Goal: Task Accomplishment & Management: Manage account settings

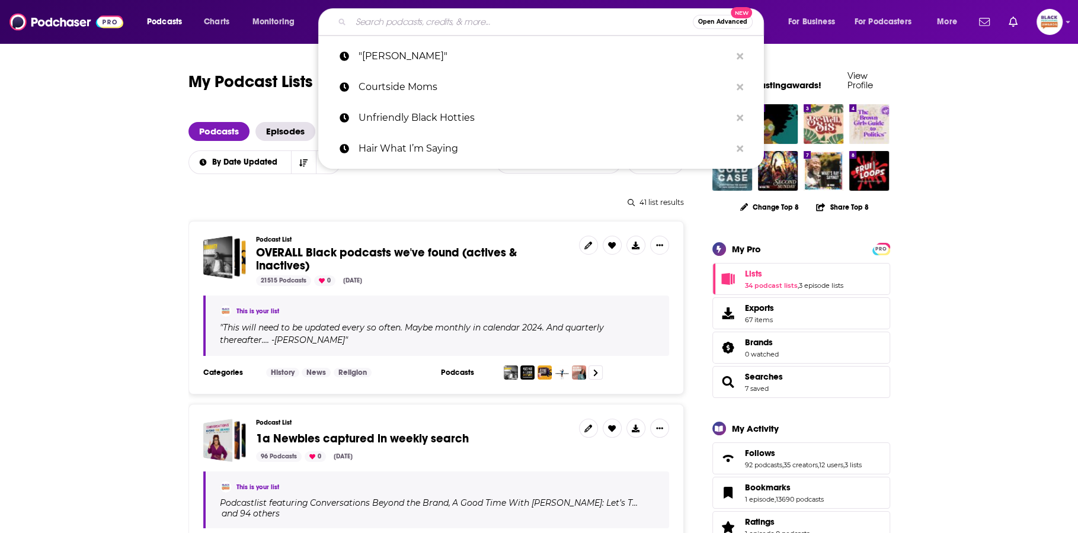
click at [402, 27] on input "Search podcasts, credits, & more..." at bounding box center [522, 21] width 342 height 19
paste input "That Love Podcast"
type input "That Love Podcast"
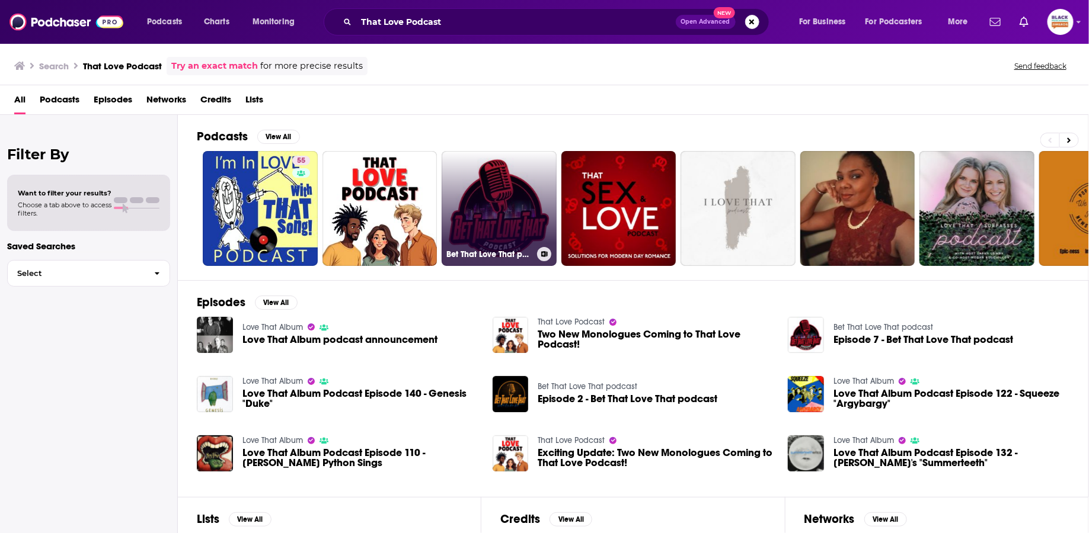
click at [447, 177] on link "Bet That Love That podcast" at bounding box center [498, 208] width 115 height 115
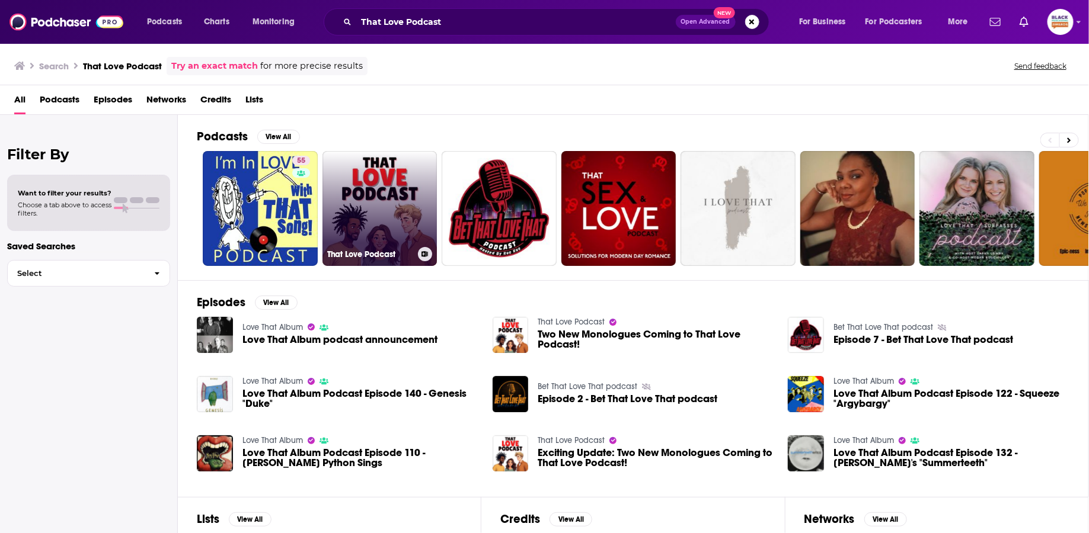
click at [369, 172] on link "That Love Podcast" at bounding box center [379, 208] width 115 height 115
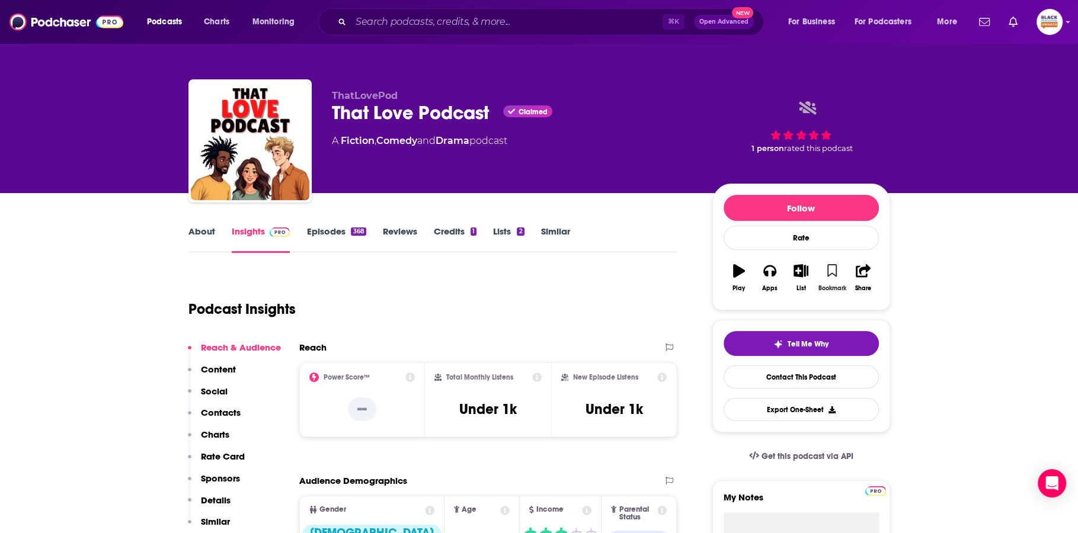
drag, startPoint x: 835, startPoint y: 277, endPoint x: 814, endPoint y: 277, distance: 20.7
click at [834, 277] on button "Bookmark" at bounding box center [832, 278] width 31 height 43
click at [802, 276] on icon "button" at bounding box center [800, 270] width 15 height 13
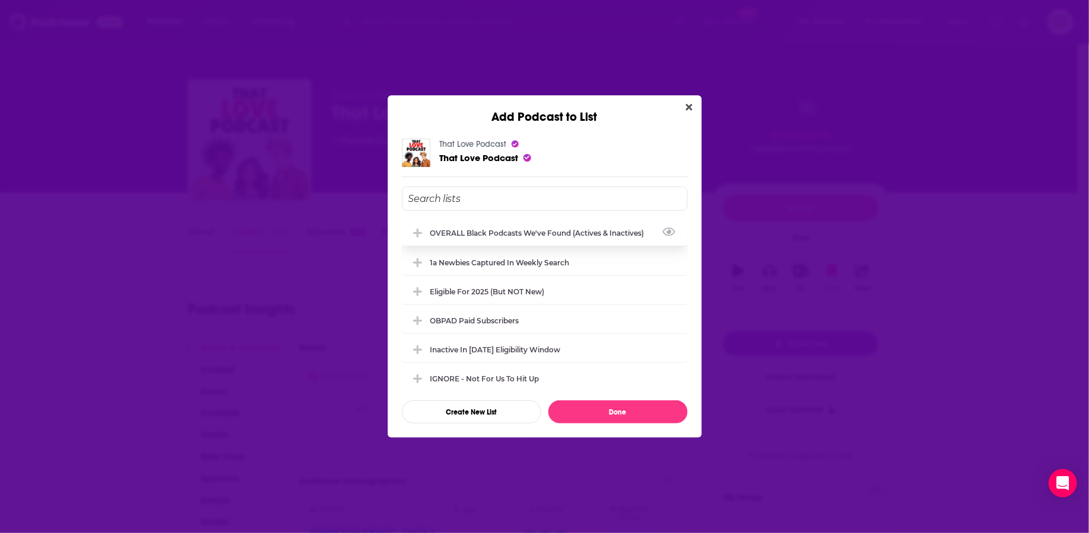
click at [483, 233] on div "OVERALL Black podcasts we've found (actives & inactives)" at bounding box center [540, 233] width 221 height 9
click at [491, 293] on div "Eligible for 2025 (but NOT new)" at bounding box center [490, 291] width 121 height 9
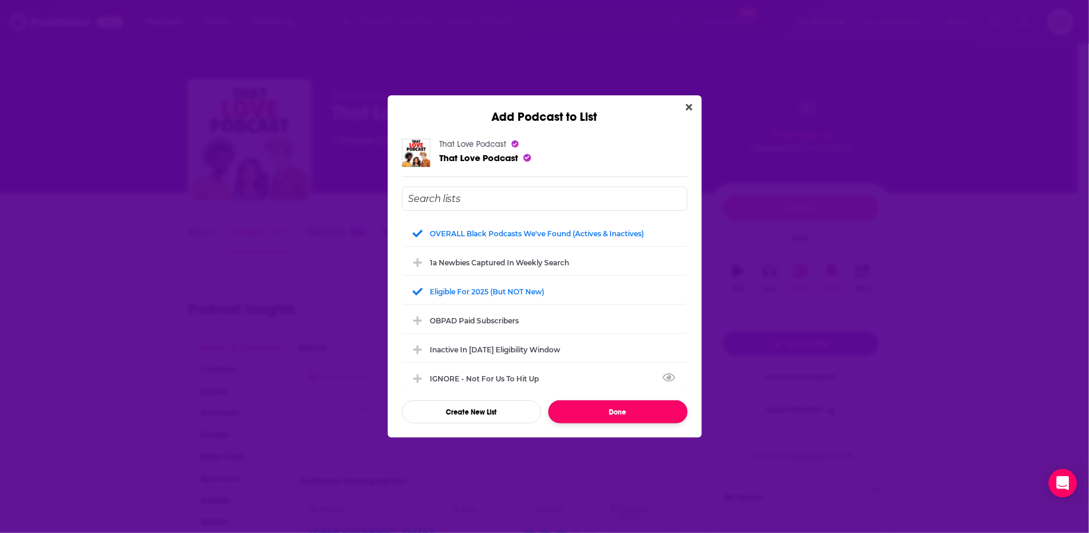
click at [616, 413] on button "Done" at bounding box center [617, 412] width 139 height 23
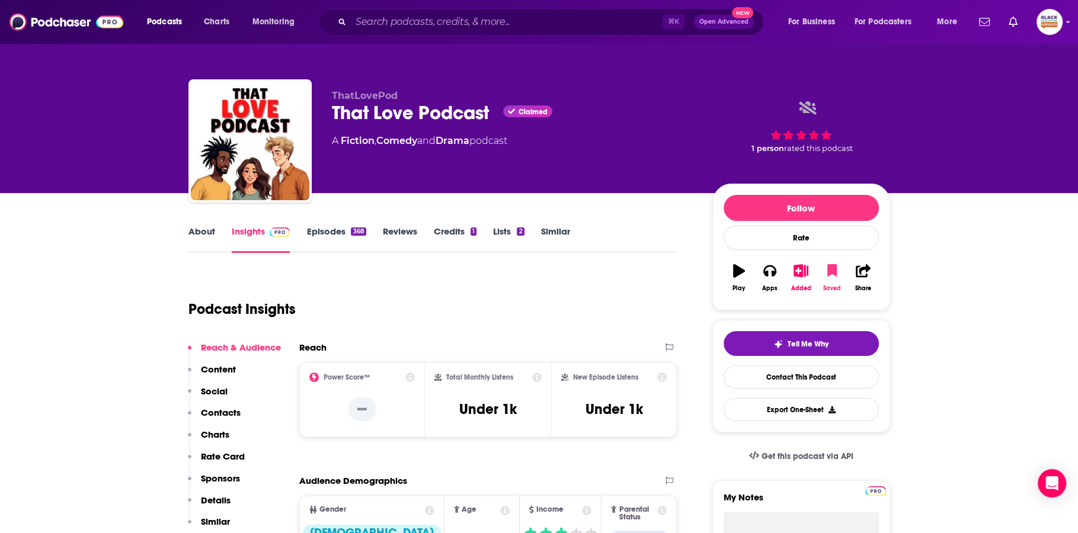
click at [836, 264] on icon "button" at bounding box center [831, 271] width 12 height 15
click at [797, 276] on icon "button" at bounding box center [800, 270] width 15 height 13
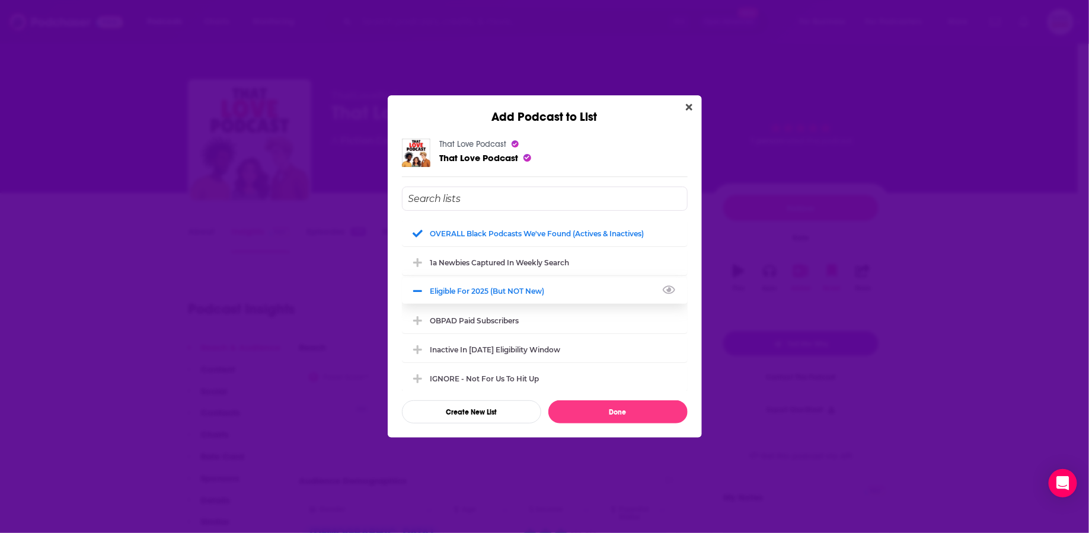
click at [518, 287] on div "Eligible for 2025 (but NOT new)" at bounding box center [490, 291] width 121 height 9
click at [495, 366] on div "IGNORE - not for us to hit up" at bounding box center [545, 378] width 286 height 26
click at [494, 372] on div "IGNORE - not for us to hit up" at bounding box center [545, 378] width 286 height 26
click at [494, 374] on div "IGNORE - not for us to hit up" at bounding box center [488, 378] width 116 height 9
drag, startPoint x: 500, startPoint y: 235, endPoint x: 523, endPoint y: 254, distance: 29.8
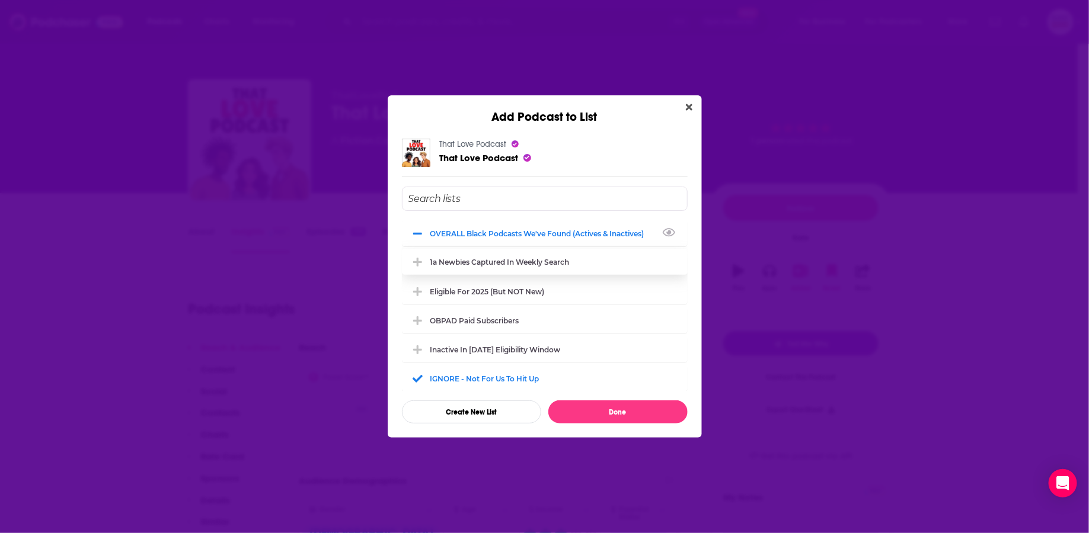
click at [500, 234] on div "OVERALL Black podcasts we've found (actives & inactives)" at bounding box center [540, 233] width 221 height 9
drag, startPoint x: 628, startPoint y: 412, endPoint x: 636, endPoint y: 307, distance: 105.8
click at [628, 412] on button "Done" at bounding box center [617, 412] width 139 height 23
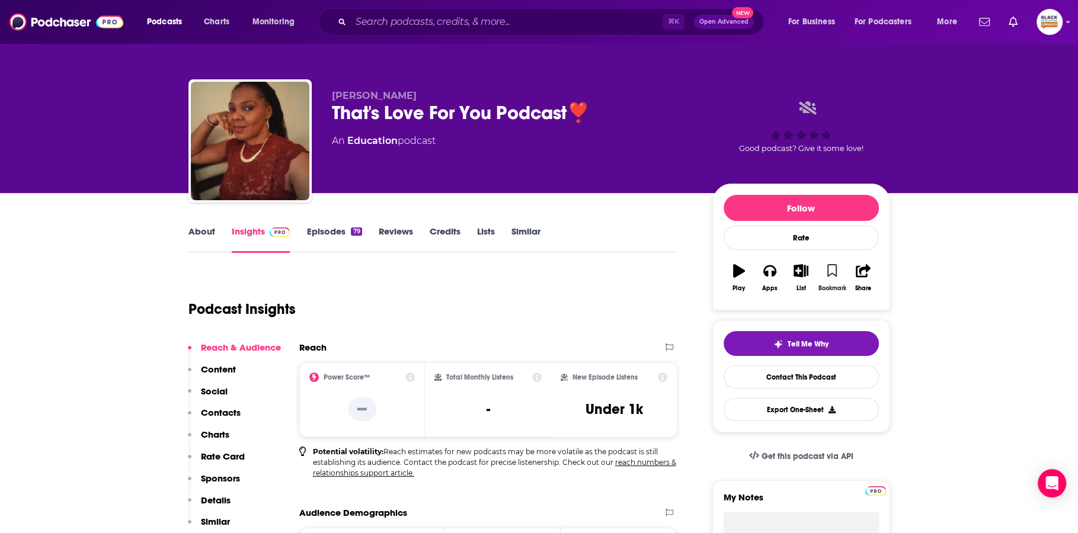
drag, startPoint x: 833, startPoint y: 270, endPoint x: 819, endPoint y: 270, distance: 13.0
click at [833, 270] on icon "button" at bounding box center [832, 270] width 10 height 13
click at [793, 270] on icon "button" at bounding box center [800, 270] width 15 height 13
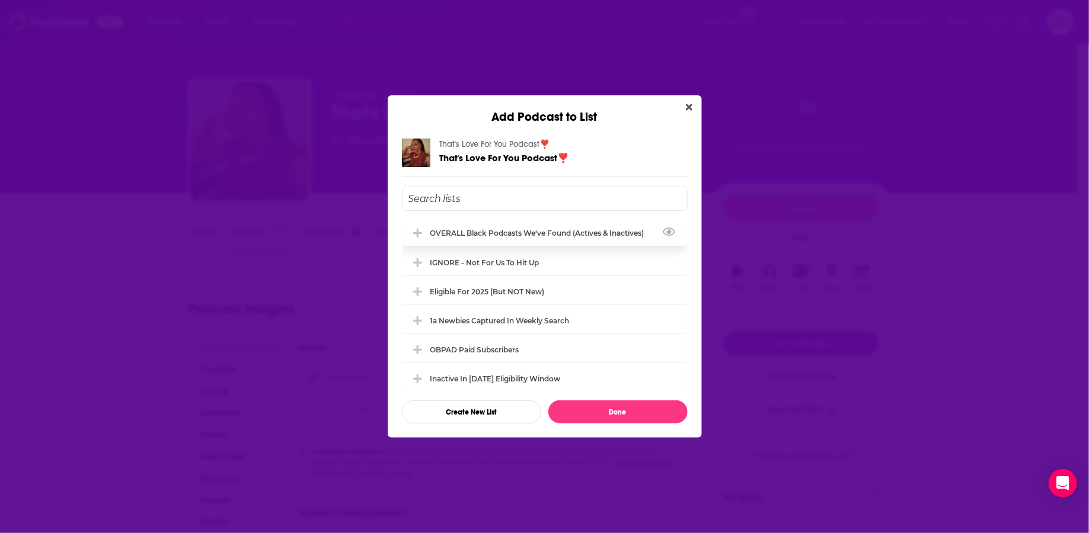
click at [440, 230] on div "OVERALL Black podcasts we've found (actives & inactives)" at bounding box center [540, 233] width 221 height 9
click at [474, 295] on div "Eligible for 2025 (but NOT new)" at bounding box center [545, 291] width 286 height 26
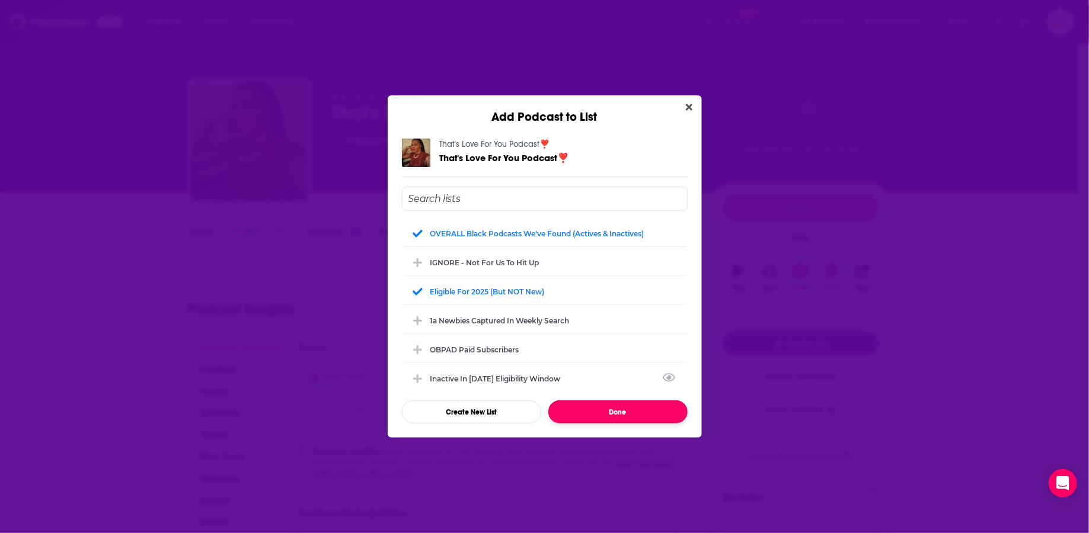
click at [616, 405] on button "Done" at bounding box center [617, 412] width 139 height 23
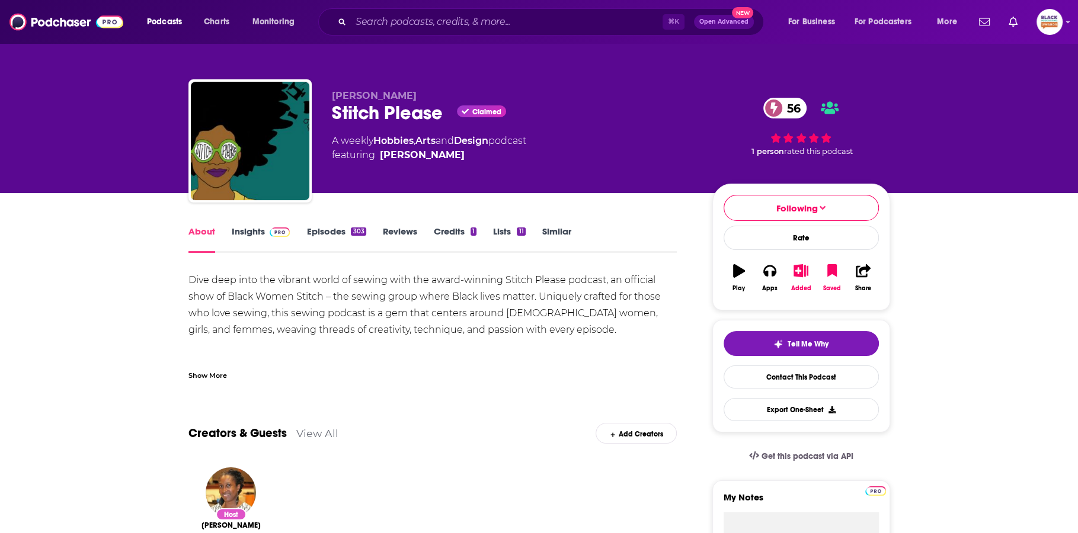
click at [201, 373] on div "Show More" at bounding box center [207, 374] width 39 height 11
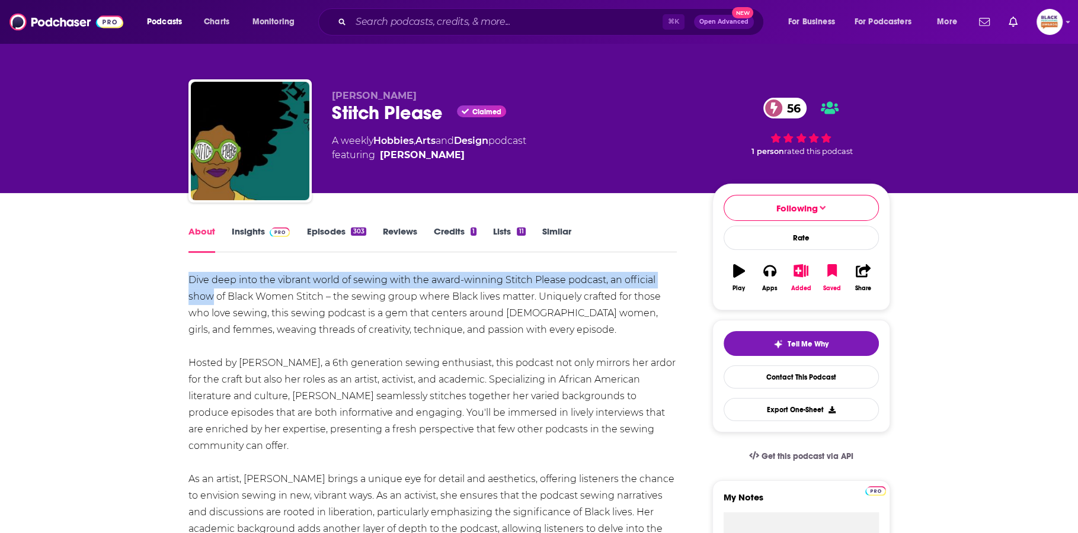
drag, startPoint x: 187, startPoint y: 277, endPoint x: 214, endPoint y: 292, distance: 30.2
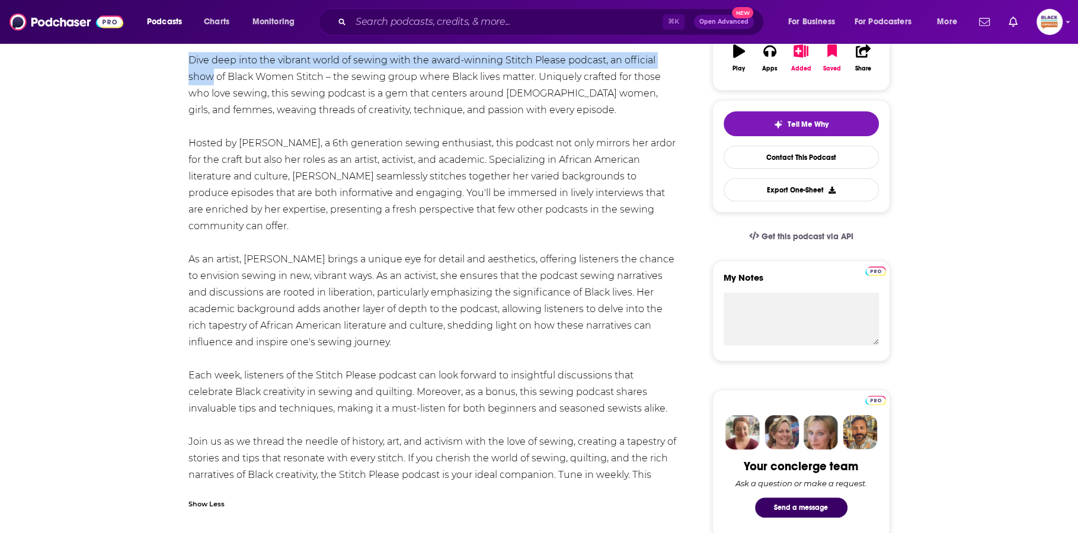
scroll to position [294, 0]
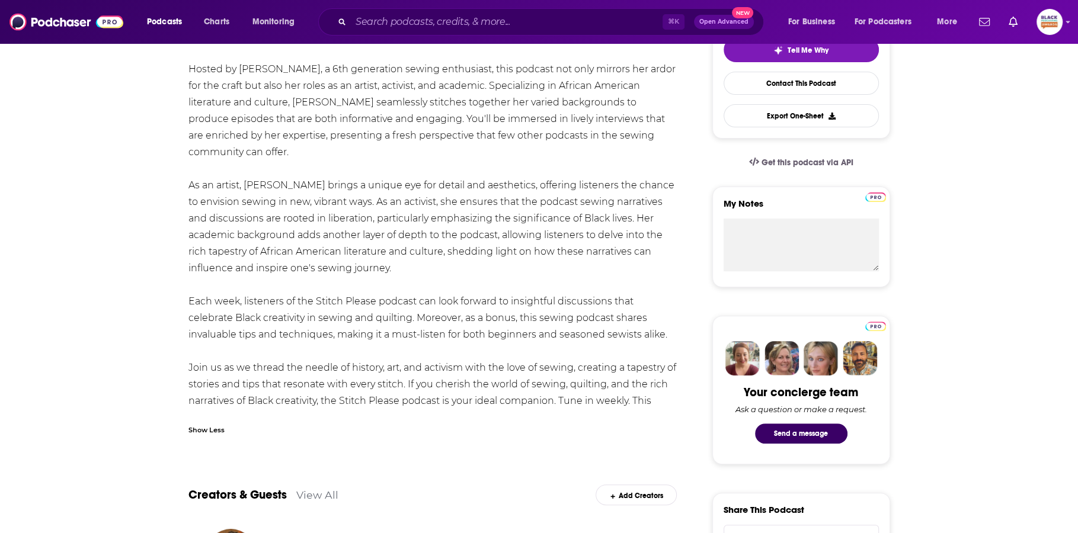
click at [470, 393] on div "Dive deep into the vibrant world of sewing with the award-winning Stitch Please…" at bounding box center [432, 202] width 489 height 448
copy div "Dive deep into the vibrant world of sewing with the award-winning Stitch Please…"
